Goal: Transaction & Acquisition: Purchase product/service

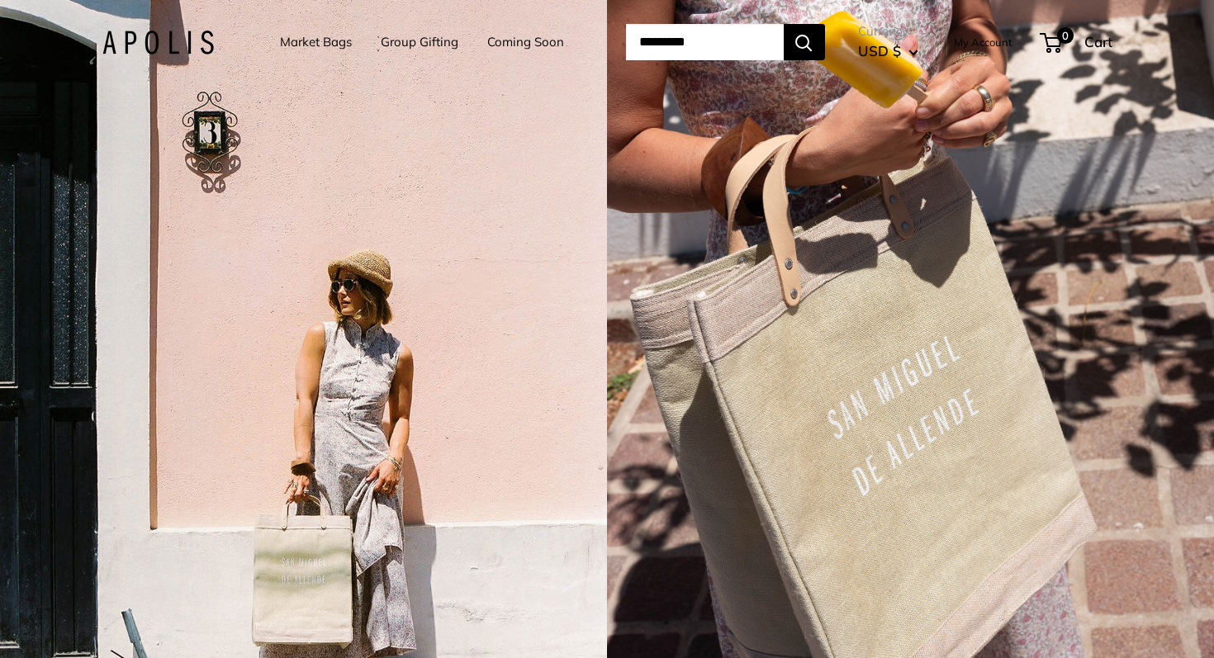
click at [317, 40] on link "Market Bags" at bounding box center [316, 42] width 72 height 23
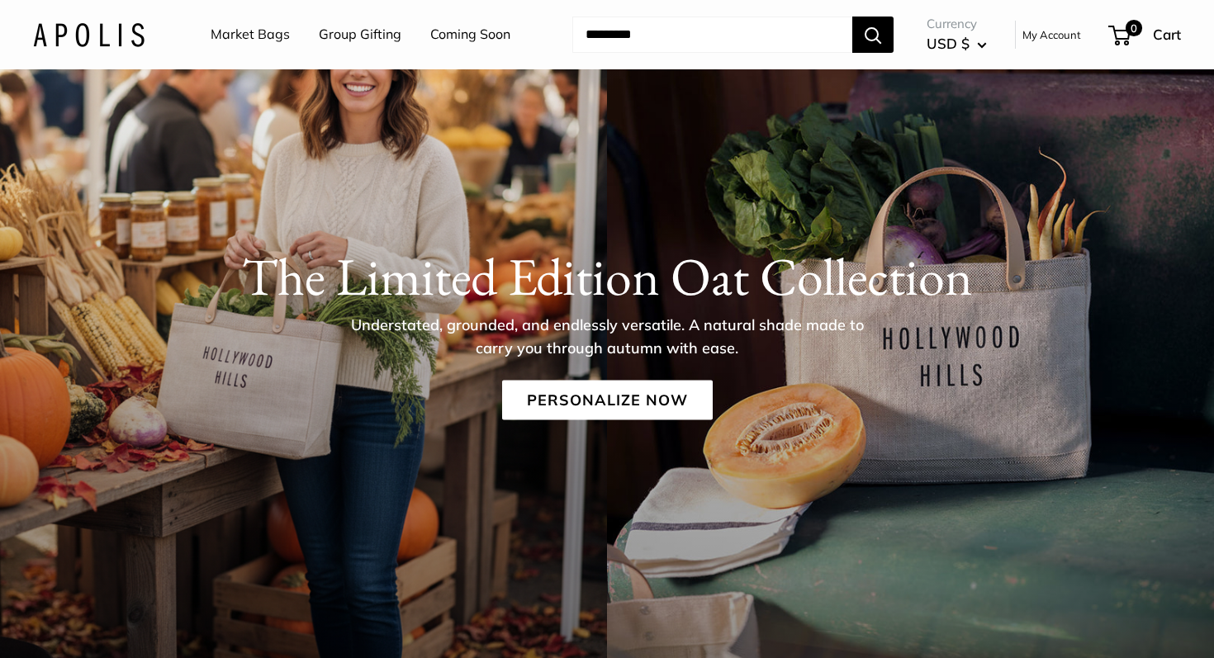
scroll to position [106, 0]
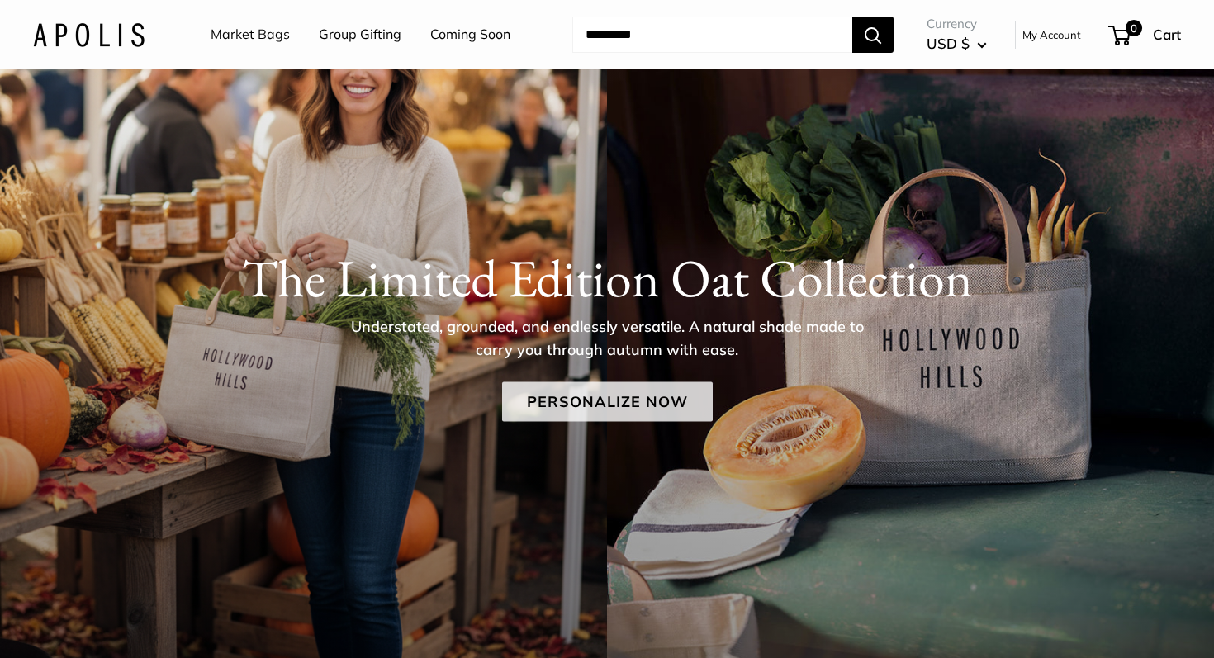
click at [599, 411] on link "Personalize Now" at bounding box center [607, 402] width 211 height 40
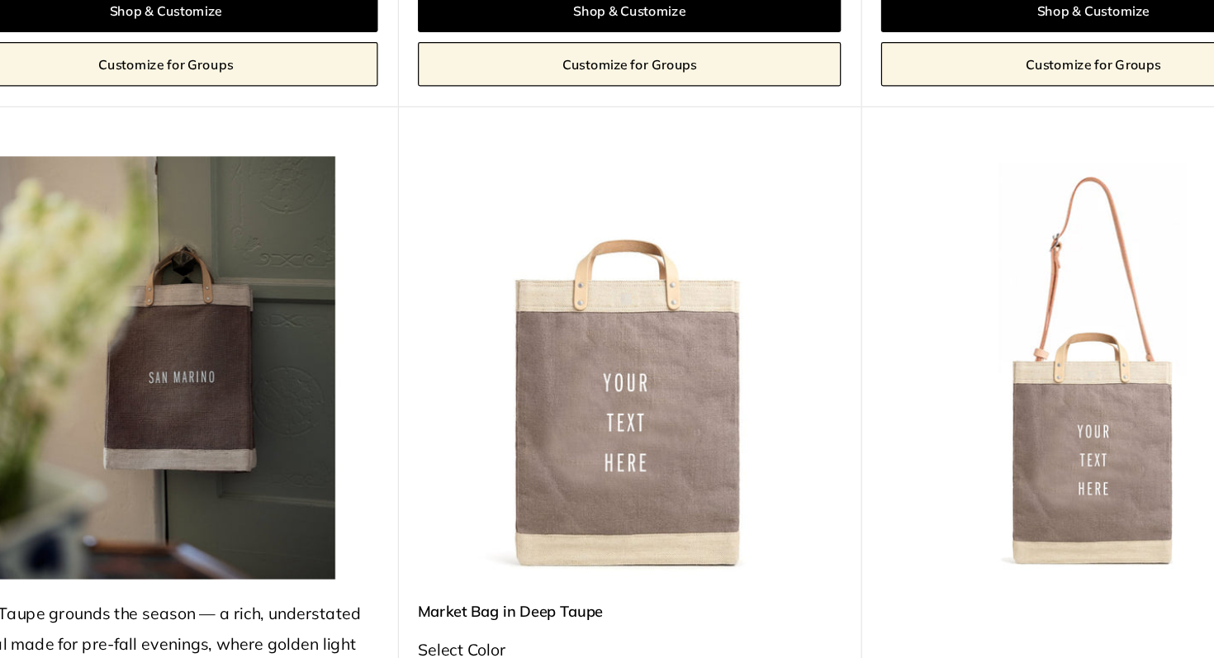
scroll to position [3688, 0]
